Goal: Task Accomplishment & Management: Manage account settings

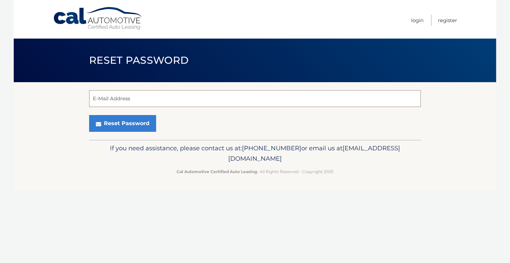
click at [112, 100] on input "E-Mail Address" at bounding box center [255, 98] width 332 height 17
type input "virodr01@gmail.com"
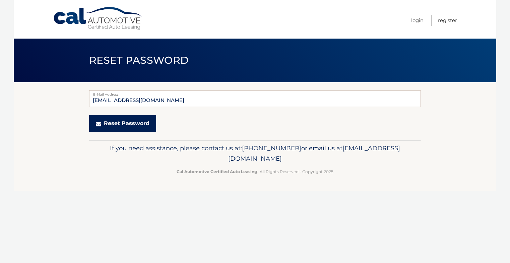
click at [128, 123] on button "Reset Password" at bounding box center [122, 123] width 67 height 17
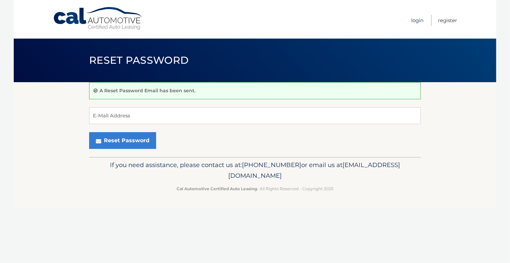
click at [417, 17] on link "Login" at bounding box center [417, 20] width 12 height 11
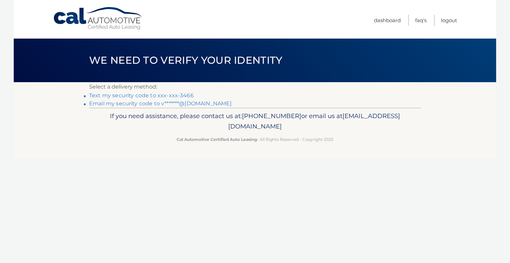
click at [133, 95] on link "Text my security code to xxx-xxx-3466" at bounding box center [141, 95] width 105 height 6
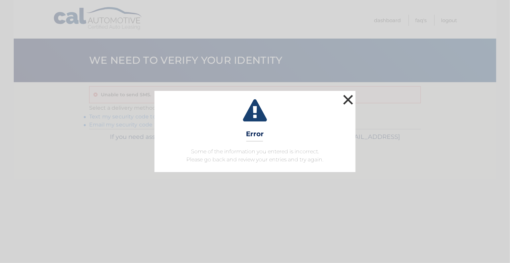
click at [343, 99] on button "×" at bounding box center [347, 99] width 13 height 13
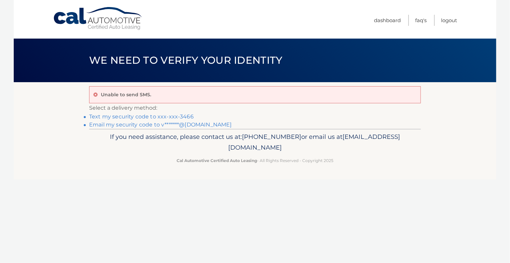
click at [193, 124] on link "Email my security code to v*******@[DOMAIN_NAME]" at bounding box center [160, 124] width 143 height 6
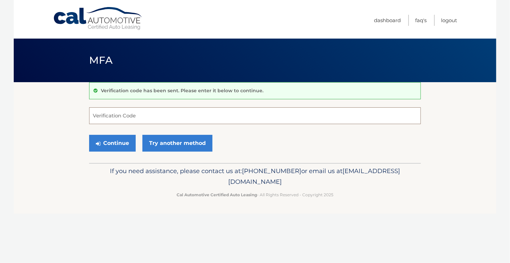
click at [186, 118] on input "Verification Code" at bounding box center [255, 115] width 332 height 17
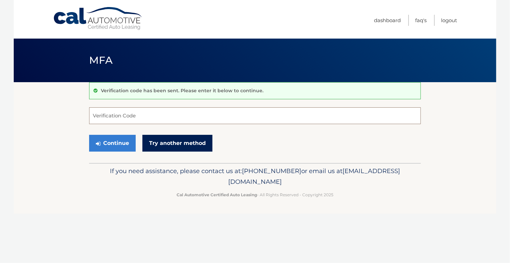
paste input "225889"
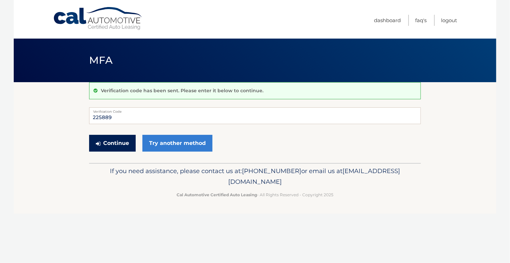
click at [120, 144] on button "Continue" at bounding box center [112, 143] width 47 height 17
click at [131, 112] on label "Verification Code" at bounding box center [255, 109] width 332 height 5
click at [131, 112] on input "225889" at bounding box center [255, 115] width 332 height 17
click at [131, 116] on input "225889" at bounding box center [255, 115] width 332 height 17
type input "225889"
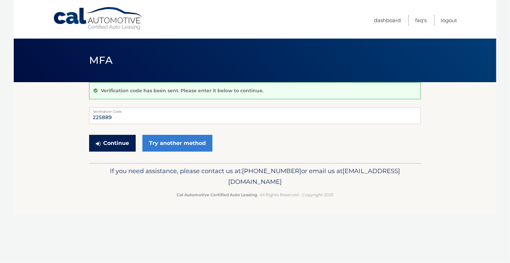
click at [109, 138] on button "Continue" at bounding box center [112, 143] width 47 height 17
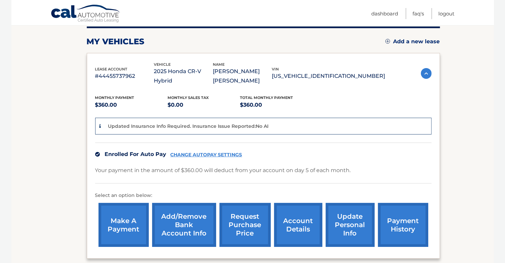
scroll to position [100, 0]
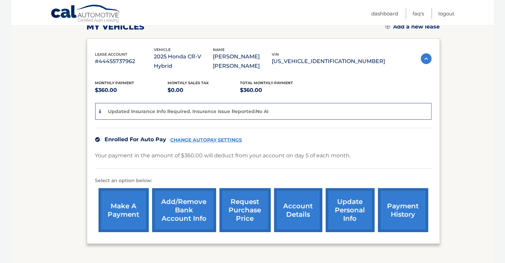
click at [293, 208] on link "account details" at bounding box center [298, 210] width 48 height 44
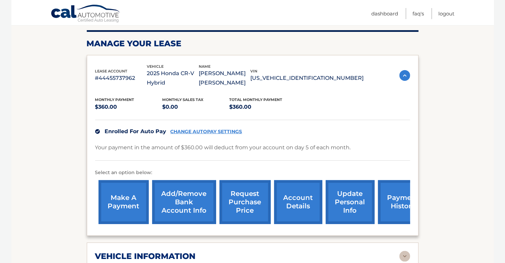
scroll to position [100, 0]
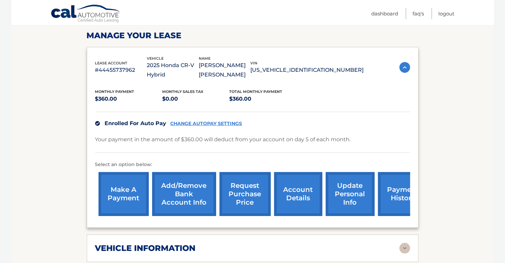
click at [142, 244] on h2 "vehicle information" at bounding box center [145, 248] width 100 height 10
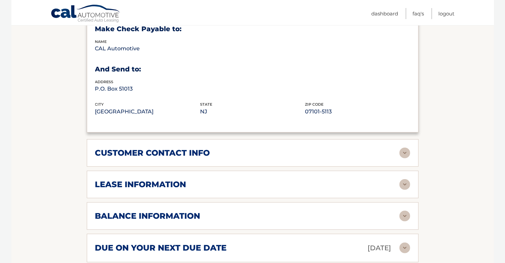
scroll to position [402, 0]
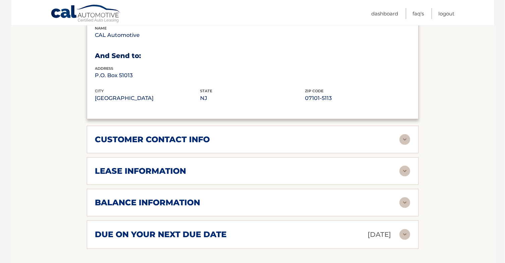
click at [192, 167] on div "lease information" at bounding box center [247, 171] width 304 height 10
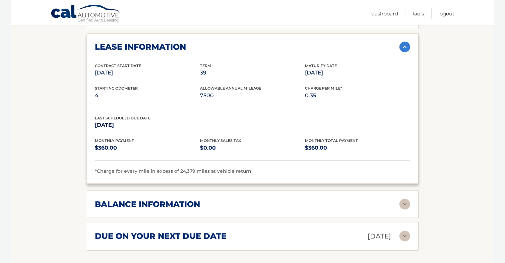
scroll to position [569, 0]
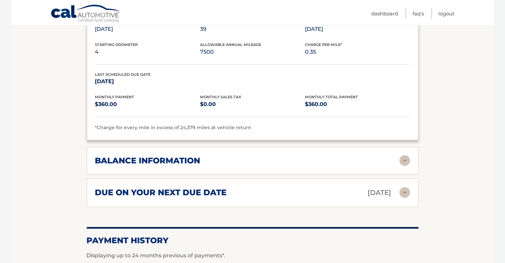
click at [219, 157] on div "balance information" at bounding box center [247, 160] width 304 height 10
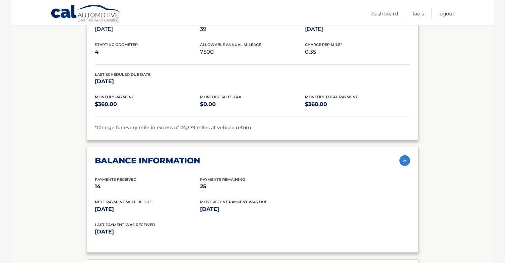
click at [222, 157] on div "balance information" at bounding box center [247, 160] width 304 height 10
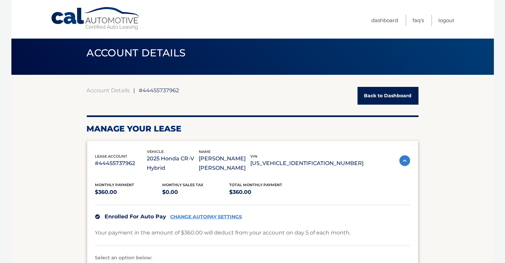
scroll to position [0, 0]
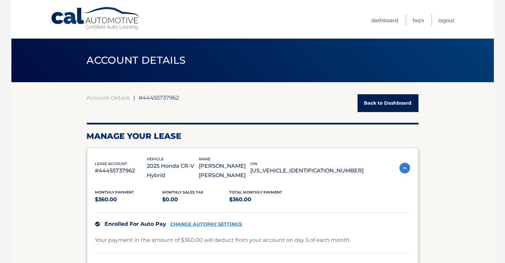
click at [386, 105] on link "Back to Dashboard" at bounding box center [387, 103] width 61 height 18
